Goal: Information Seeking & Learning: Find specific fact

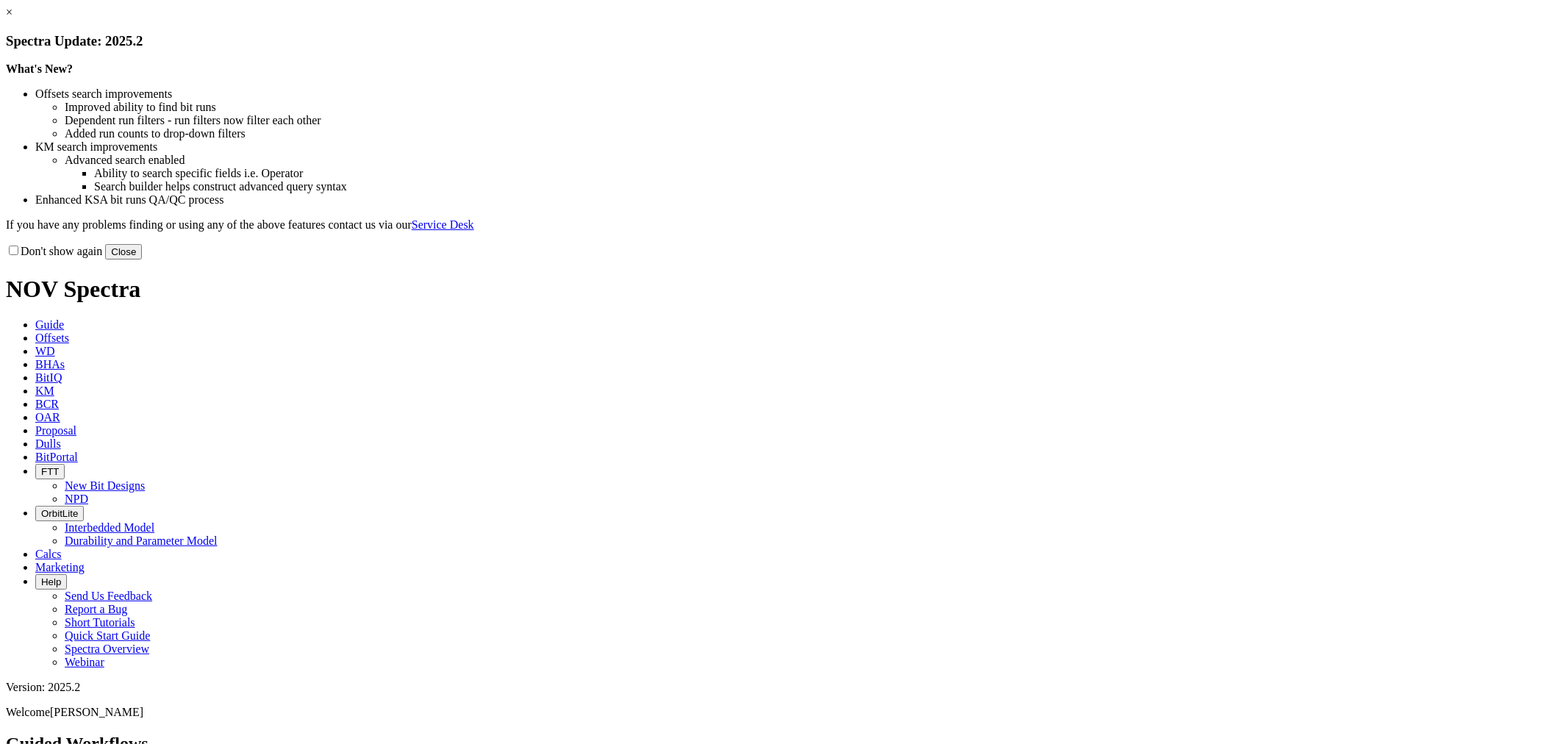
click at [142, 260] on button "Close" at bounding box center [124, 252] width 37 height 16
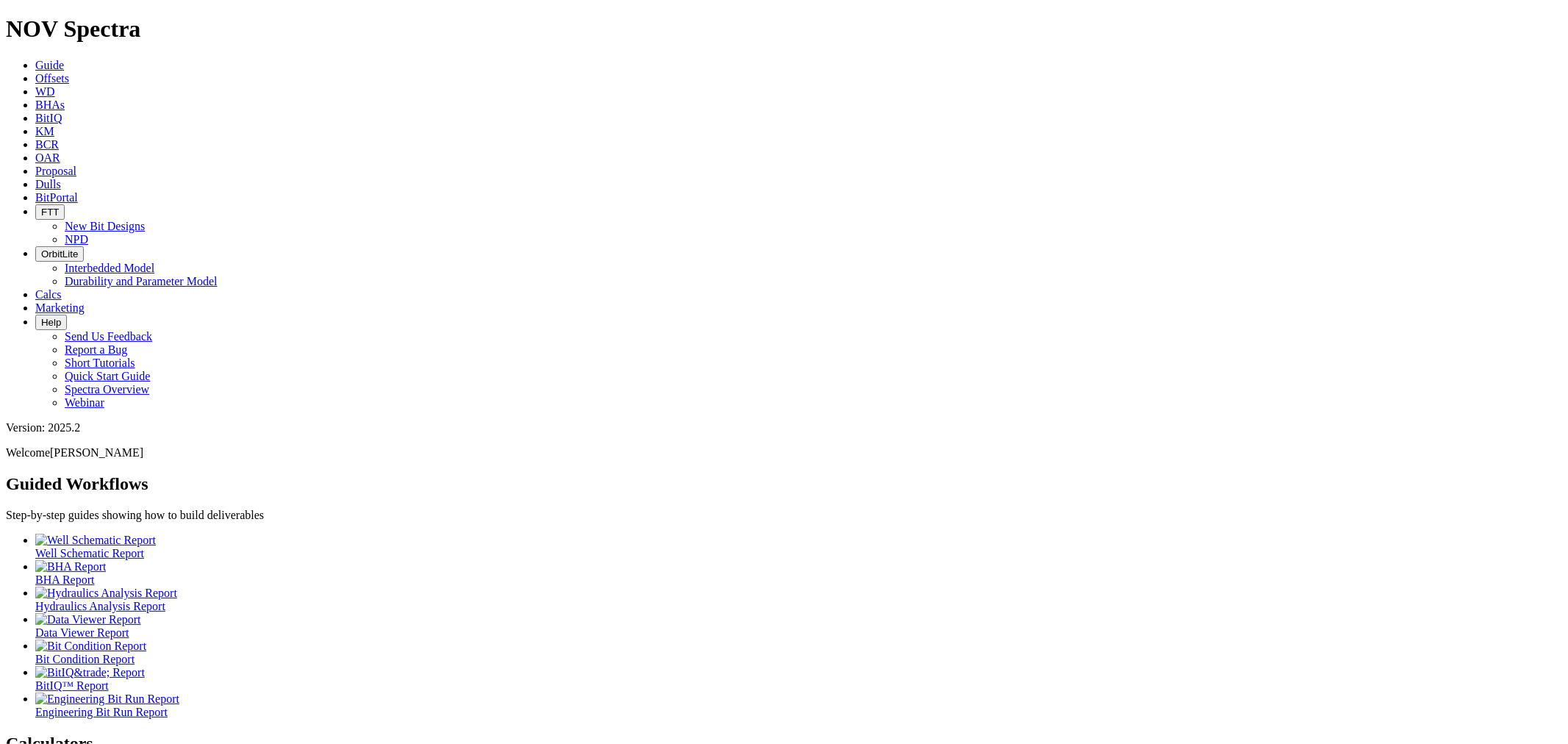
click at [61, 178] on span "Dulls" at bounding box center [49, 184] width 26 height 12
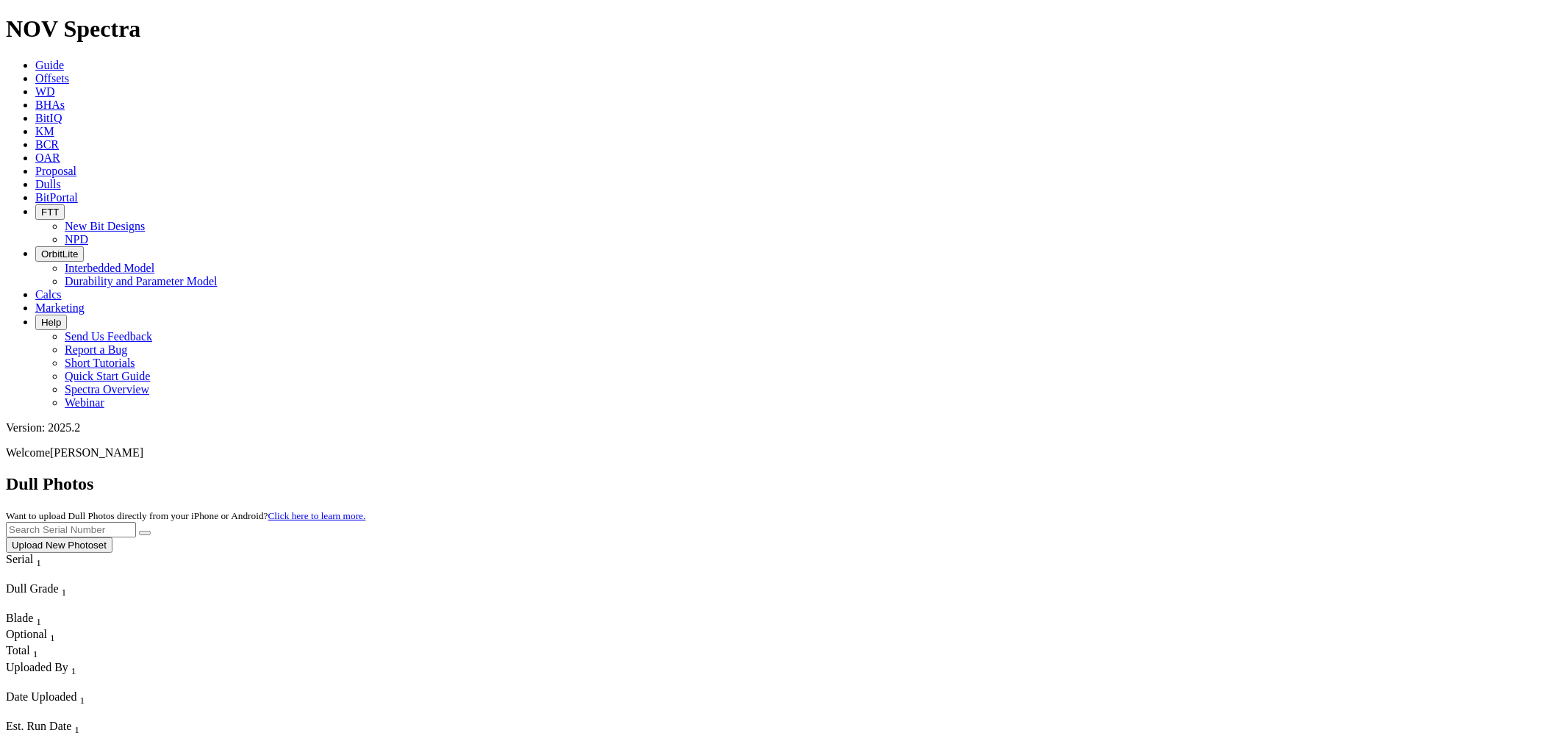
click at [136, 522] on input "text" at bounding box center [71, 530] width 130 height 16
type input "A316711"
click at [139, 531] on button "submit" at bounding box center [145, 533] width 12 height 4
click at [112, 538] on button "Upload New Photoset" at bounding box center [59, 545] width 106 height 16
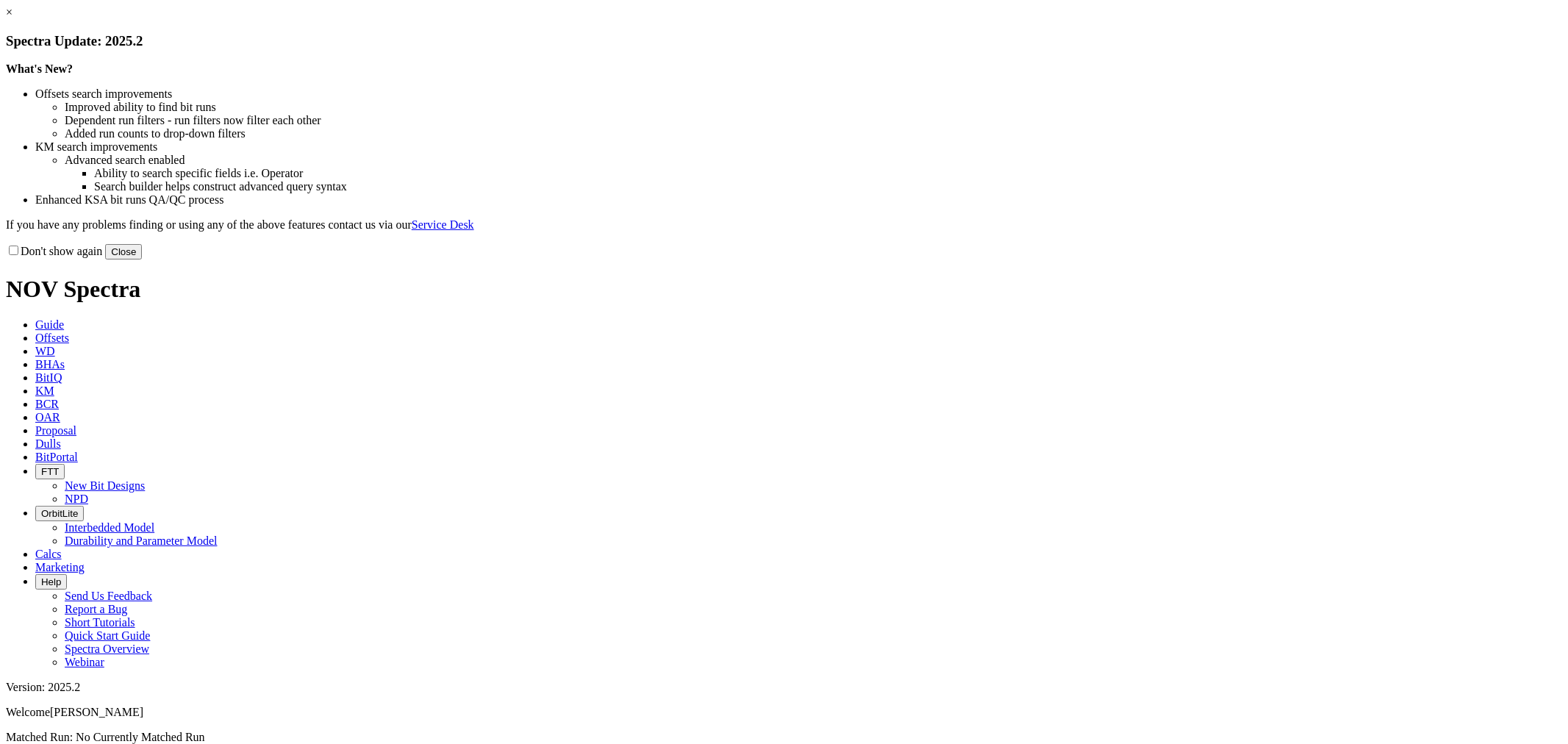
click at [142, 260] on button "Close" at bounding box center [124, 252] width 37 height 16
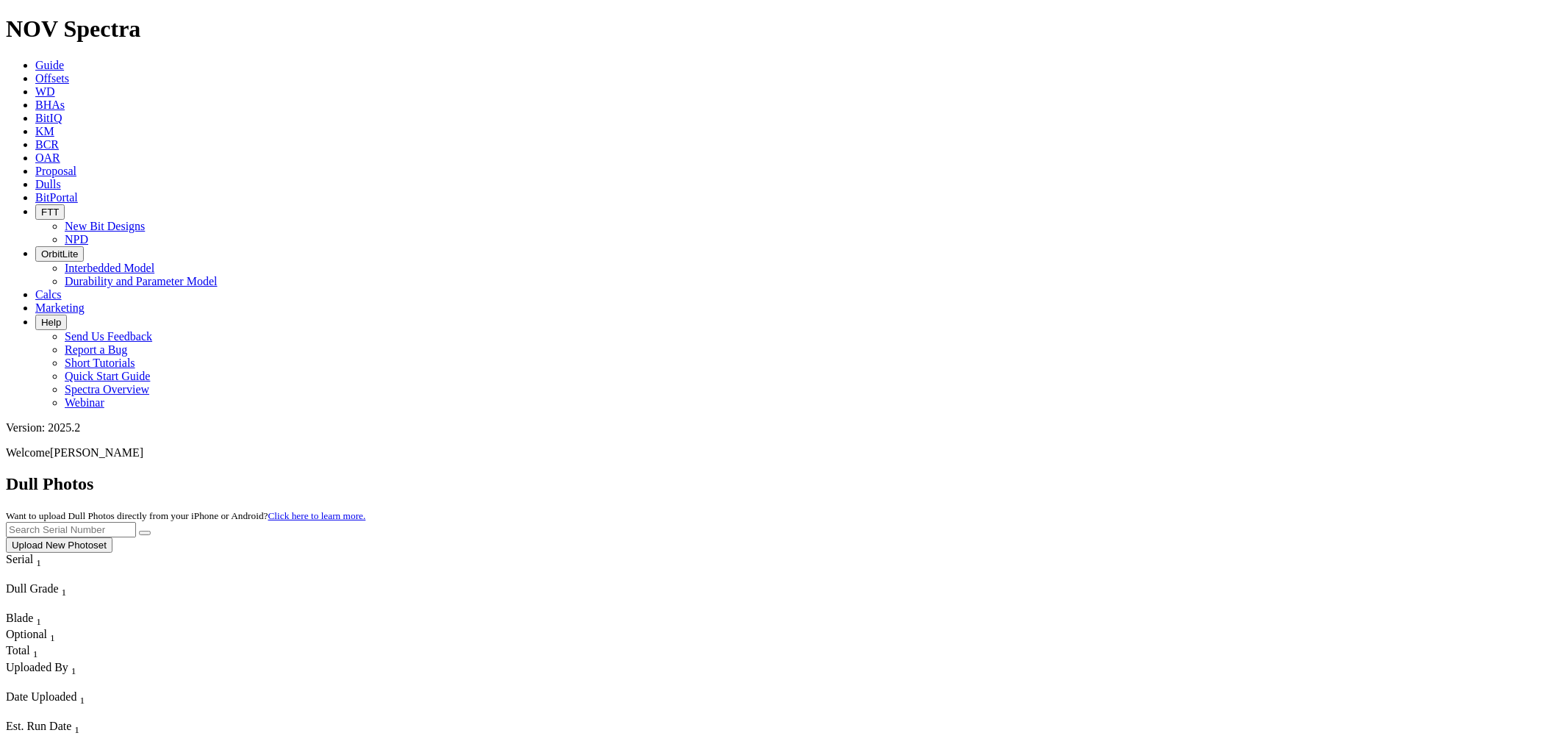
click at [136, 522] on input "text" at bounding box center [71, 530] width 130 height 16
click at [139, 531] on button "submit" at bounding box center [145, 533] width 12 height 4
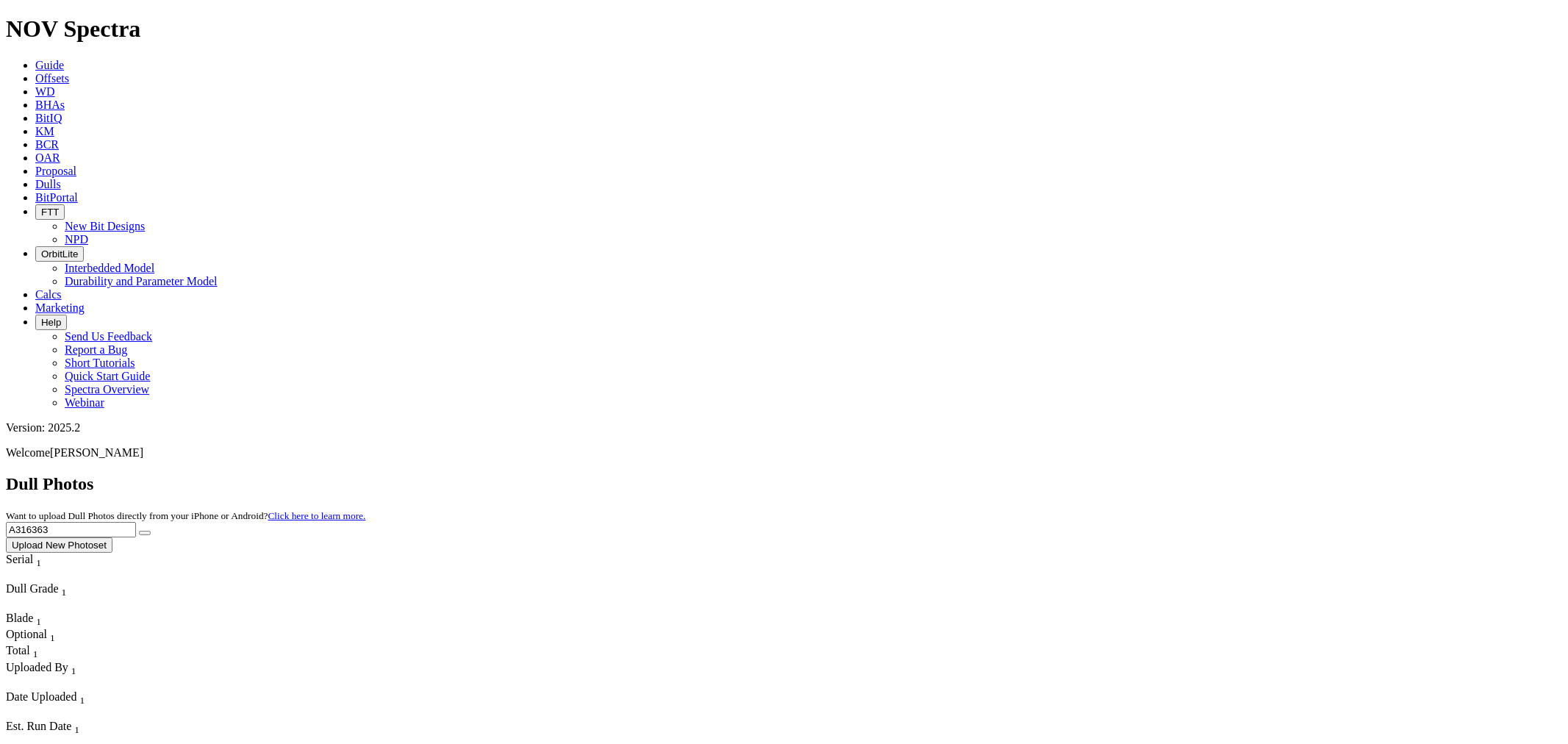
drag, startPoint x: 1266, startPoint y: 67, endPoint x: 970, endPoint y: 87, distance: 296.7
click at [970, 475] on div "Dull Photos Want to upload Dull Photos directly from your iPhone or Android? Cl…" at bounding box center [784, 514] width 1556 height 78
click at [139, 531] on button "submit" at bounding box center [145, 533] width 12 height 4
drag, startPoint x: 1241, startPoint y: 64, endPoint x: 1078, endPoint y: 54, distance: 163.3
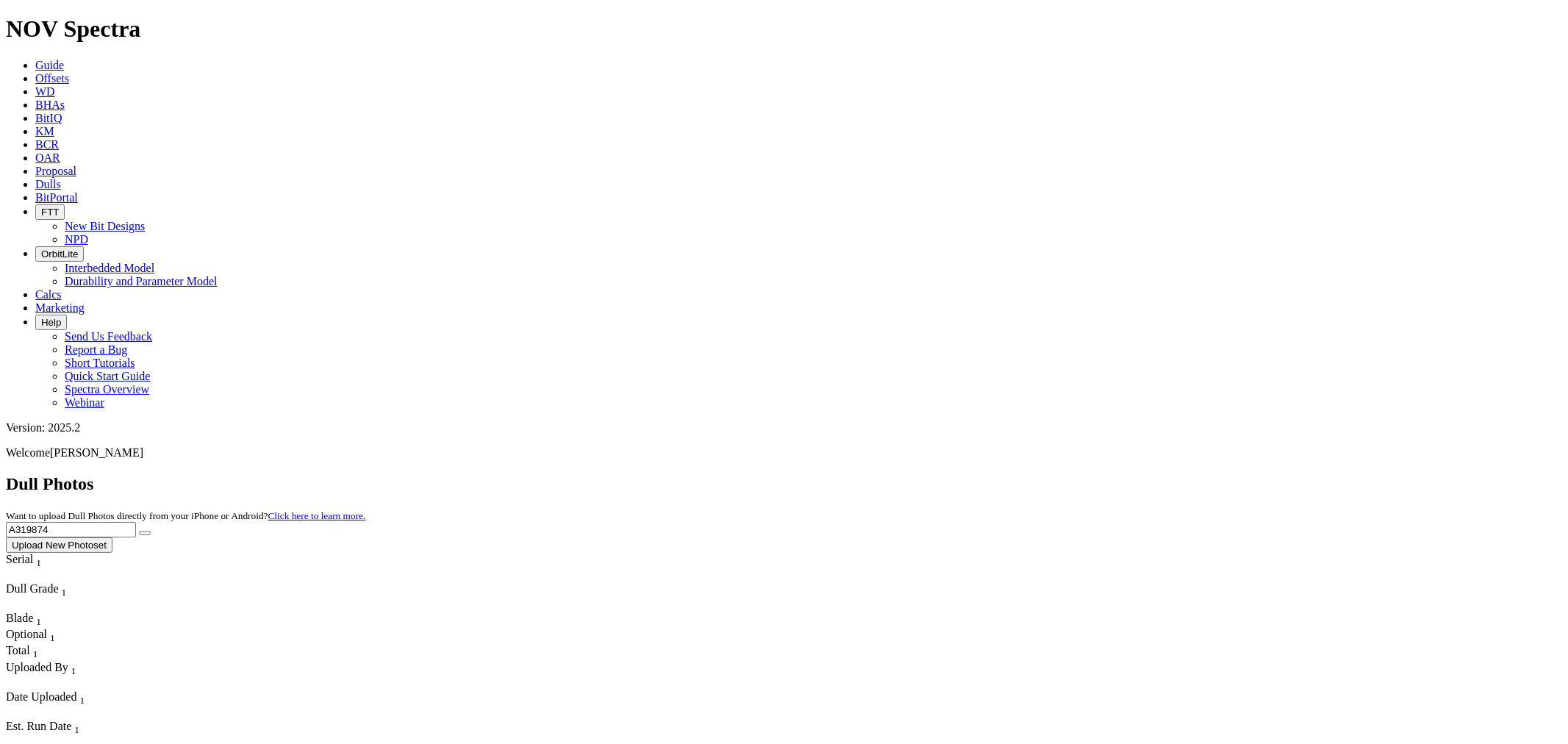
click at [1085, 475] on div "Dull Photos Want to upload Dull Photos directly from your iPhone or Android? Cl…" at bounding box center [784, 514] width 1556 height 78
click at [139, 531] on button "submit" at bounding box center [145, 533] width 12 height 4
drag, startPoint x: 1274, startPoint y: 64, endPoint x: 1071, endPoint y: 40, distance: 204.4
click at [1161, 475] on div "Dull Photos Want to upload Dull Photos directly from your iPhone or Android? Cl…" at bounding box center [784, 514] width 1556 height 78
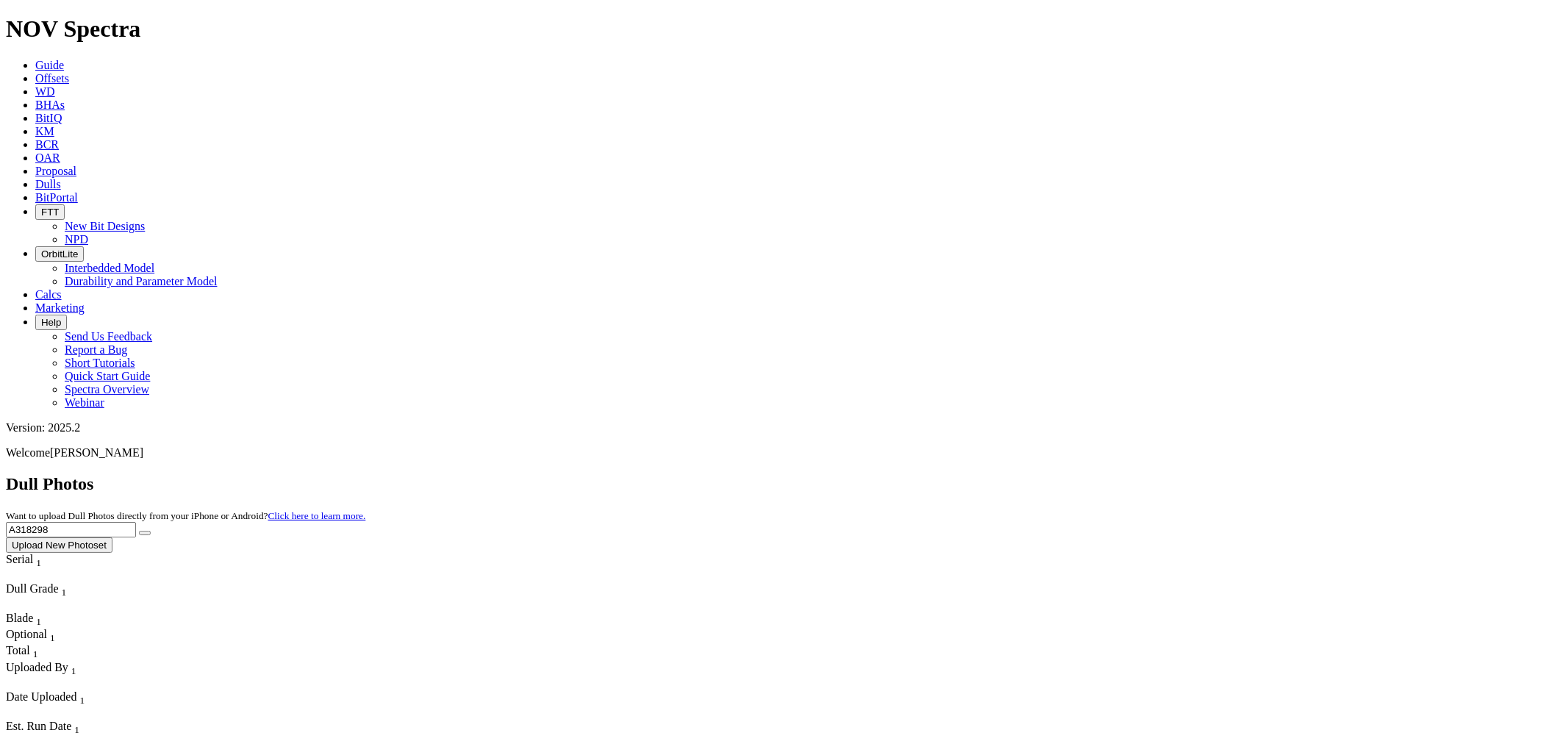
click at [139, 531] on button "submit" at bounding box center [145, 533] width 12 height 4
drag, startPoint x: 1296, startPoint y: 71, endPoint x: 999, endPoint y: 52, distance: 297.6
click at [1040, 475] on div "Dull Photos Want to upload Dull Photos directly from your iPhone or Android? Cl…" at bounding box center [784, 514] width 1556 height 78
click at [139, 531] on button "submit" at bounding box center [145, 533] width 12 height 4
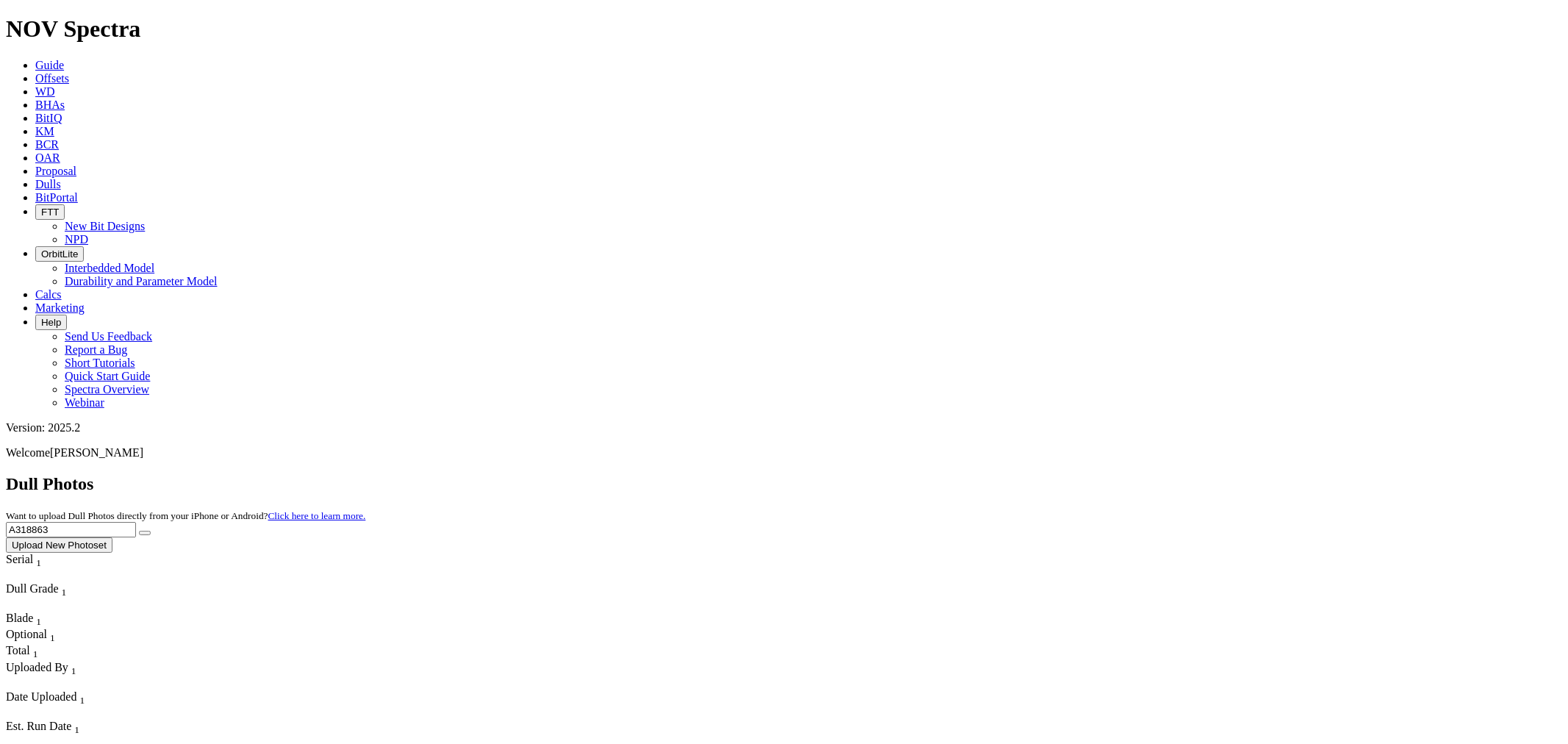
drag, startPoint x: 1200, startPoint y: 74, endPoint x: 1188, endPoint y: 76, distance: 12.2
click at [1188, 475] on div "Dull Photos Want to upload Dull Photos directly from your iPhone or Android? Cl…" at bounding box center [784, 514] width 1556 height 78
click at [139, 531] on button "submit" at bounding box center [145, 533] width 12 height 4
drag, startPoint x: 1280, startPoint y: 68, endPoint x: 1241, endPoint y: 64, distance: 39.2
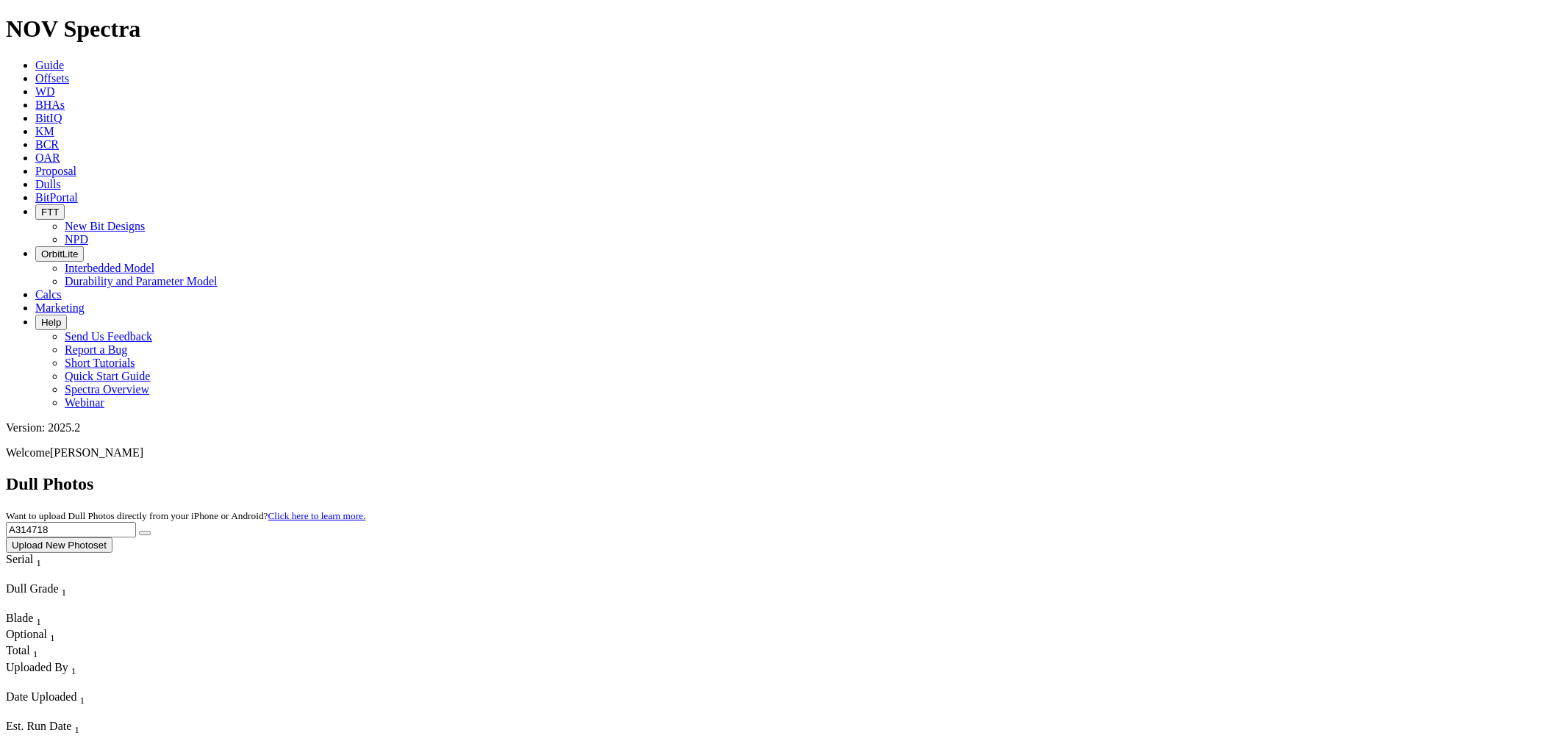
click at [136, 522] on input "A314718" at bounding box center [71, 530] width 130 height 16
click at [139, 531] on button "submit" at bounding box center [145, 533] width 12 height 4
drag, startPoint x: 1281, startPoint y: 71, endPoint x: 1236, endPoint y: 69, distance: 45.0
click at [136, 522] on input "A314368" at bounding box center [71, 530] width 130 height 16
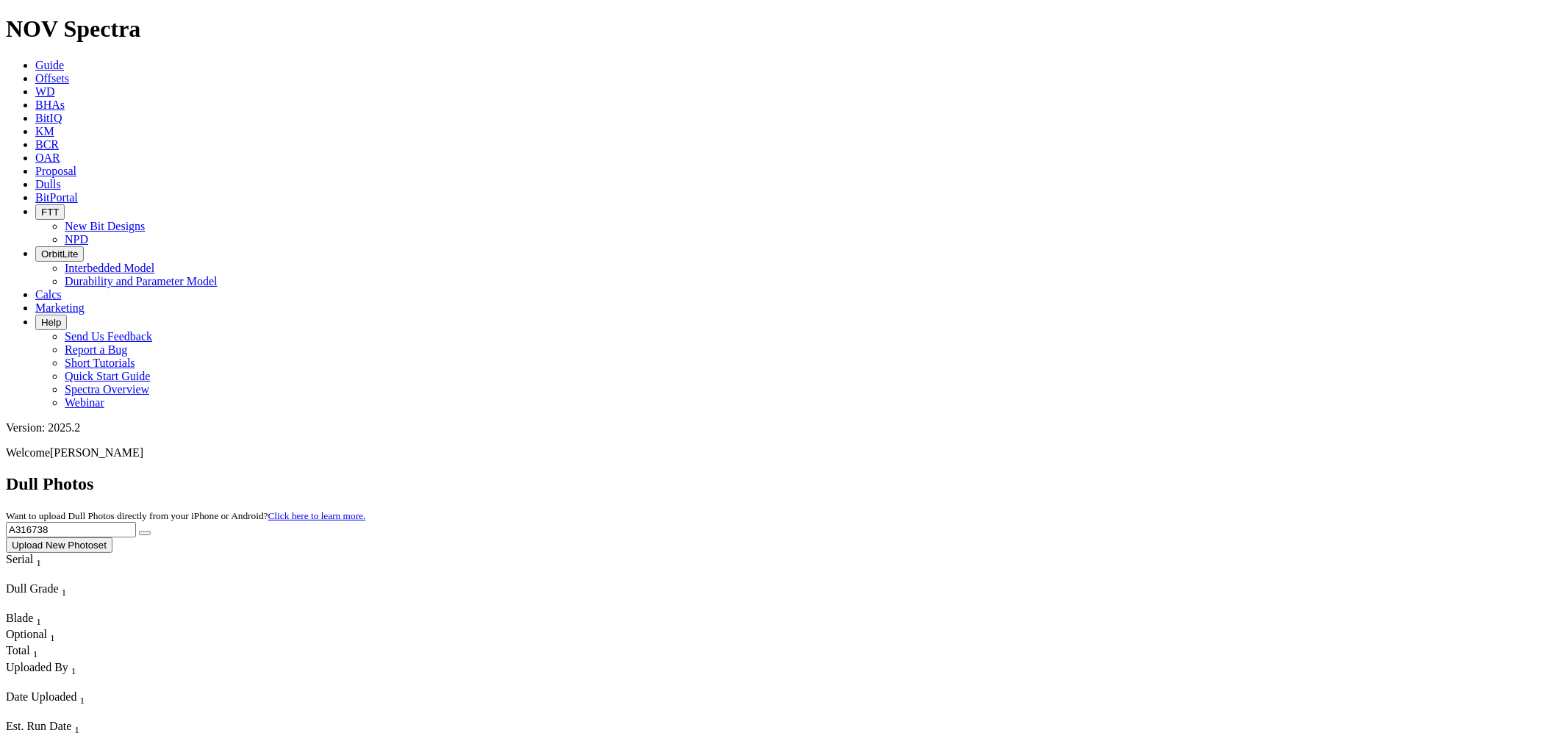
type input "A316738"
click at [139, 531] on button "submit" at bounding box center [145, 533] width 12 height 4
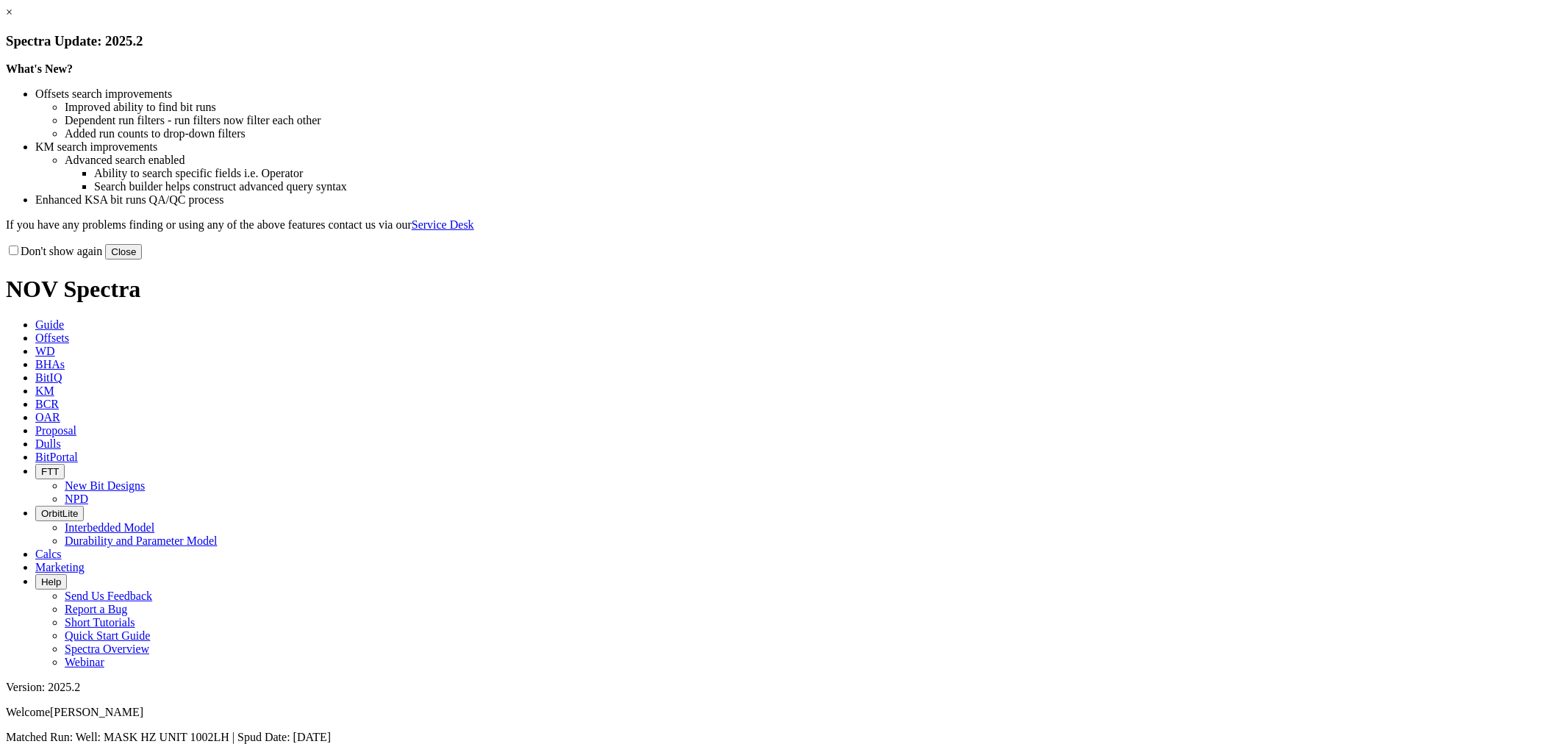
click div
drag, startPoint x: 1065, startPoint y: 427, endPoint x: 1068, endPoint y: 410, distance: 17.3
click div
